Goal: Task Accomplishment & Management: Complete application form

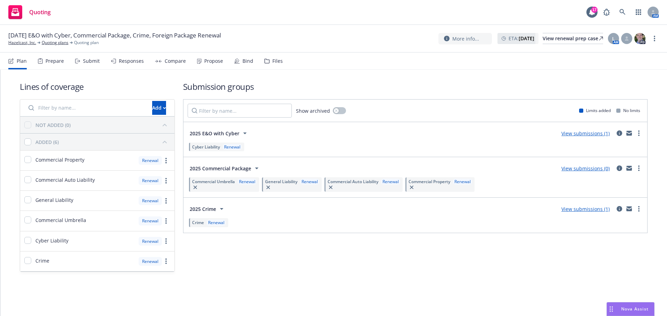
click at [275, 61] on div "Files" at bounding box center [277, 61] width 10 height 6
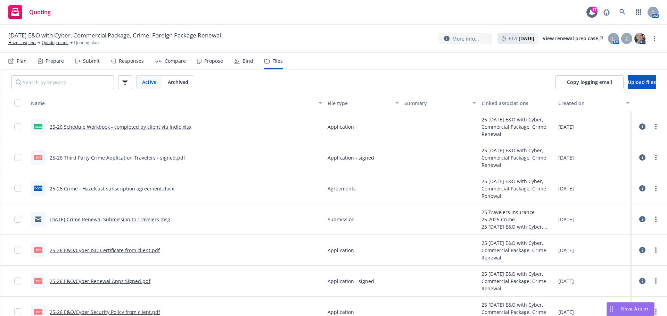
click at [92, 60] on div "Submit" at bounding box center [91, 61] width 17 height 6
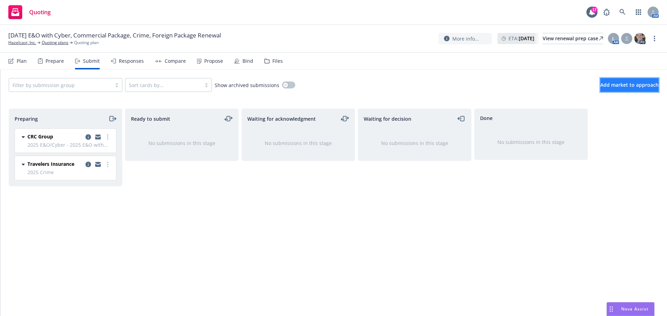
click at [608, 84] on span "Add market to approach" at bounding box center [629, 85] width 58 height 7
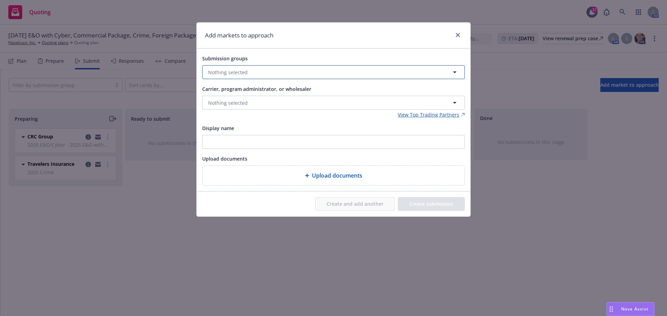
click at [222, 74] on span "Nothing selected" at bounding box center [228, 72] width 40 height 7
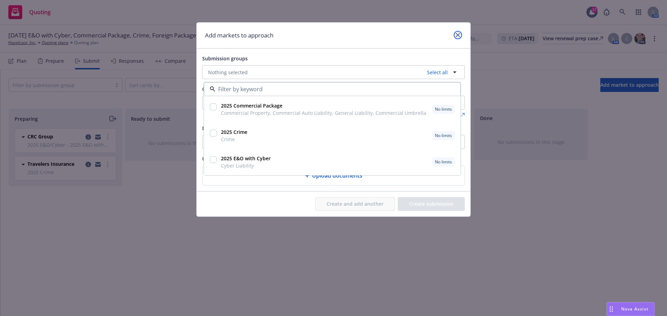
click at [456, 34] on icon "close" at bounding box center [458, 35] width 4 height 4
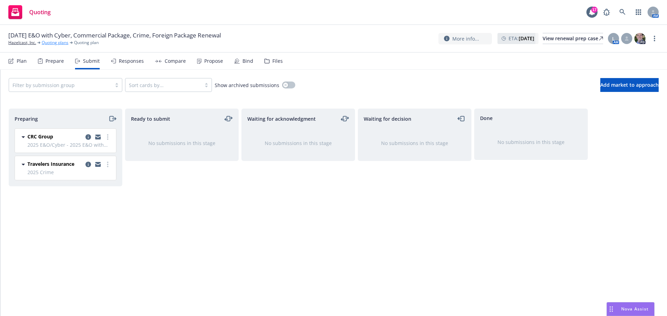
click at [51, 43] on link "Quoting plans" at bounding box center [55, 43] width 27 height 6
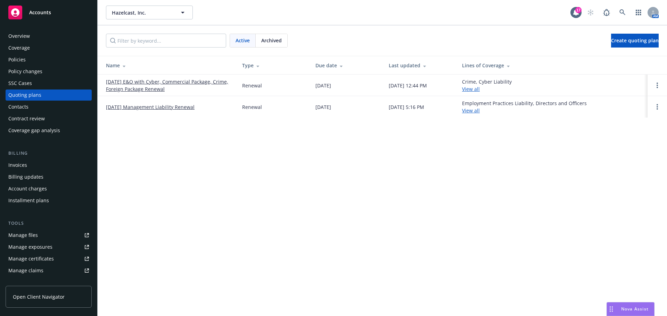
click at [138, 89] on link "[DATE] E&O with Cyber, Commercial Package, Crime, Foreign Package Renewal" at bounding box center [168, 85] width 125 height 15
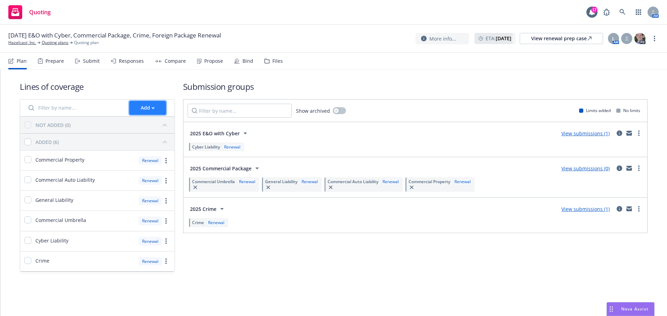
click at [148, 106] on div "Add" at bounding box center [148, 107] width 14 height 13
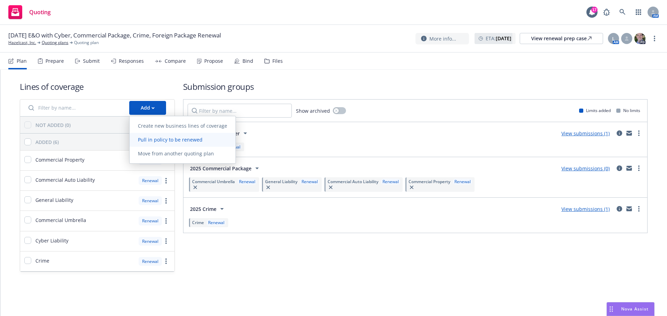
click at [149, 138] on span "Pull in policy to be renewed" at bounding box center [170, 139] width 81 height 7
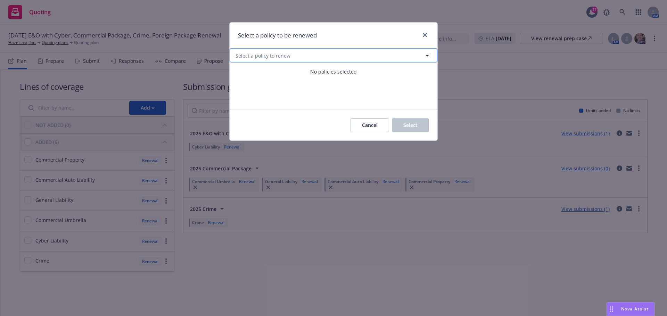
click at [424, 53] on icon "button" at bounding box center [427, 55] width 8 height 8
select select "ACTIVE"
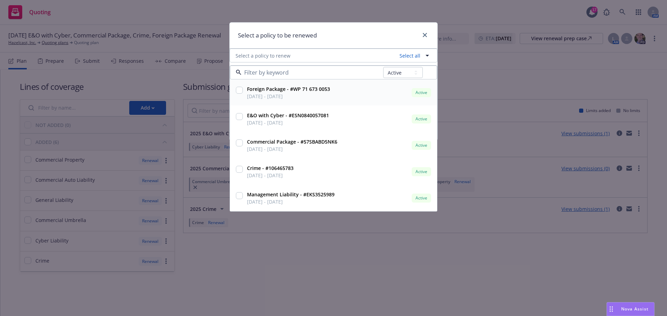
click at [241, 90] on input "checkbox" at bounding box center [239, 90] width 7 height 7
checkbox input "true"
click at [318, 258] on div "Select a policy to be renewed 1 selected Select all All Active Upcoming Expired…" at bounding box center [333, 158] width 667 height 316
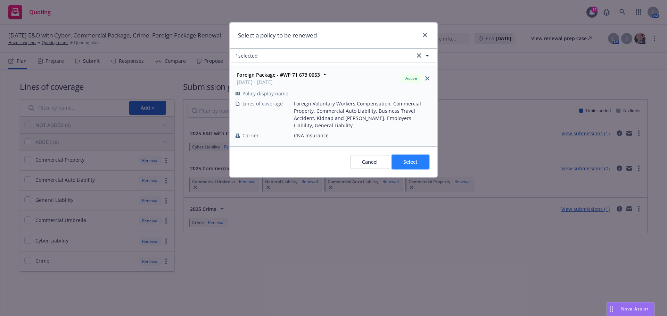
click at [414, 162] on span "Select" at bounding box center [410, 162] width 14 height 7
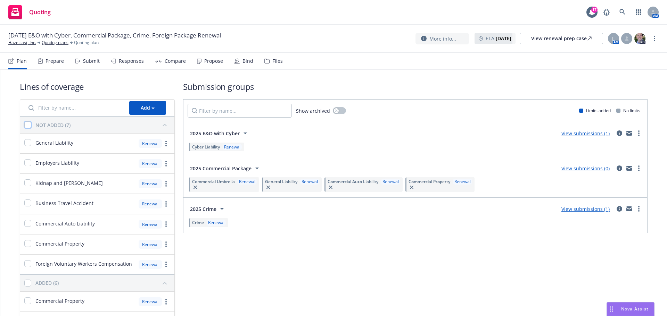
click at [28, 124] on input "checkbox" at bounding box center [27, 125] width 7 height 7
checkbox input "true"
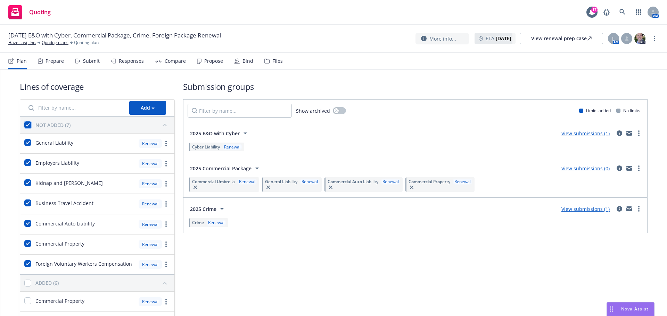
checkbox input "true"
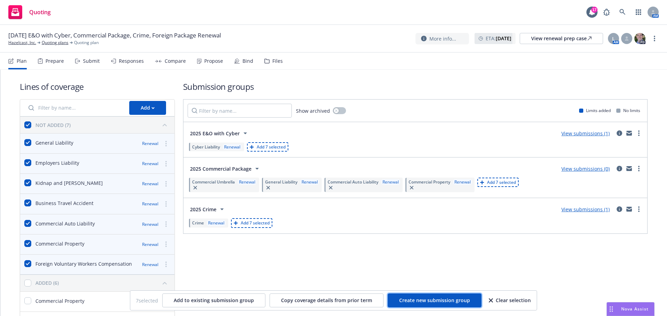
click at [450, 302] on span "Create new submission group" at bounding box center [434, 300] width 71 height 7
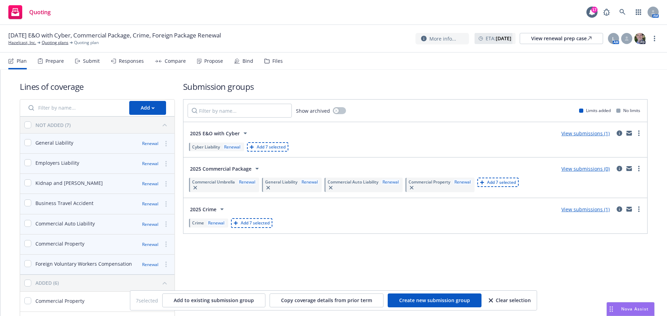
checkbox input "false"
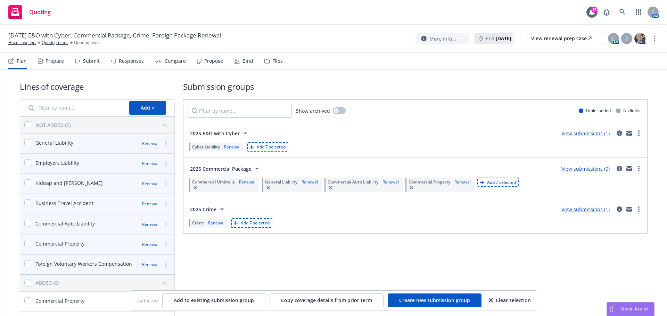
checkbox input "false"
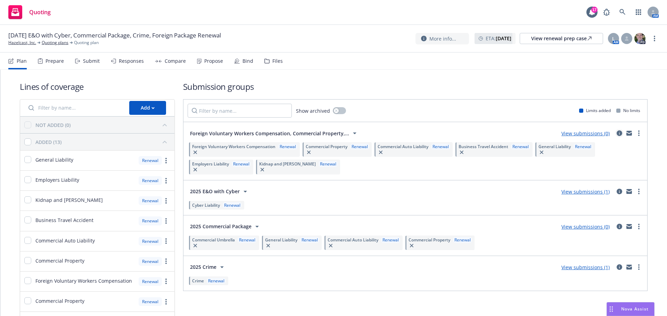
click at [616, 133] on icon "circleInformation" at bounding box center [619, 134] width 6 height 6
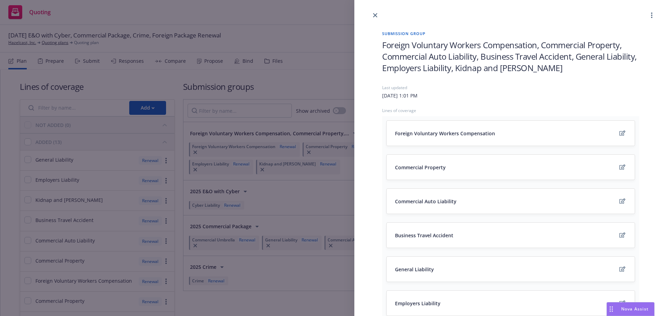
click at [388, 44] on span "Foreign Voluntary Workers Compensation, Commercial Property, Commercial Auto Li…" at bounding box center [510, 56] width 257 height 34
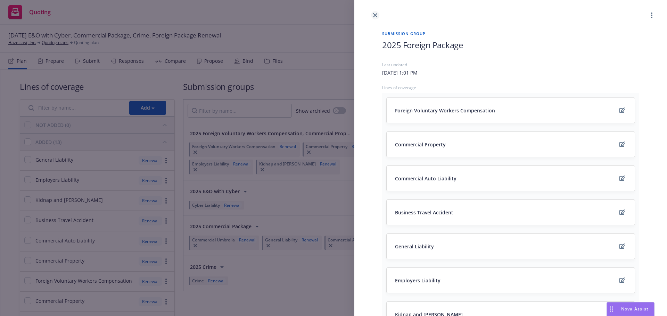
click at [377, 13] on link "close" at bounding box center [375, 15] width 8 height 8
